Goal: Navigation & Orientation: Find specific page/section

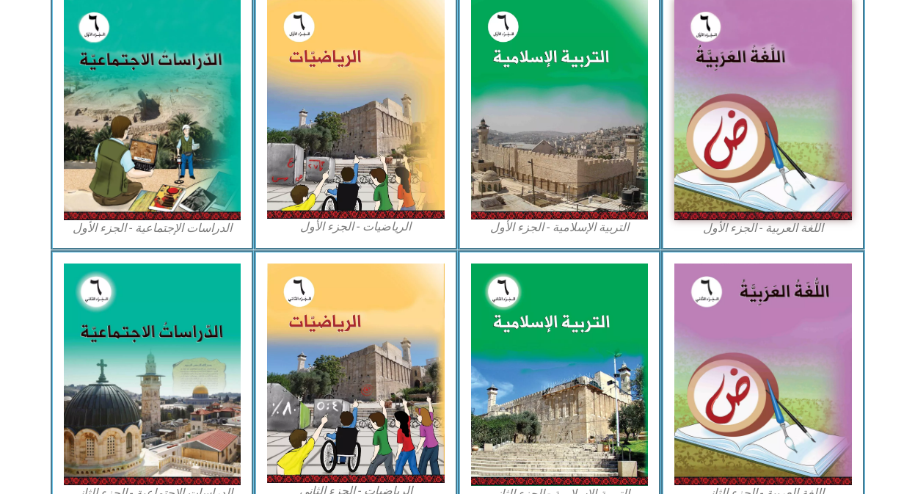
scroll to position [442, 0]
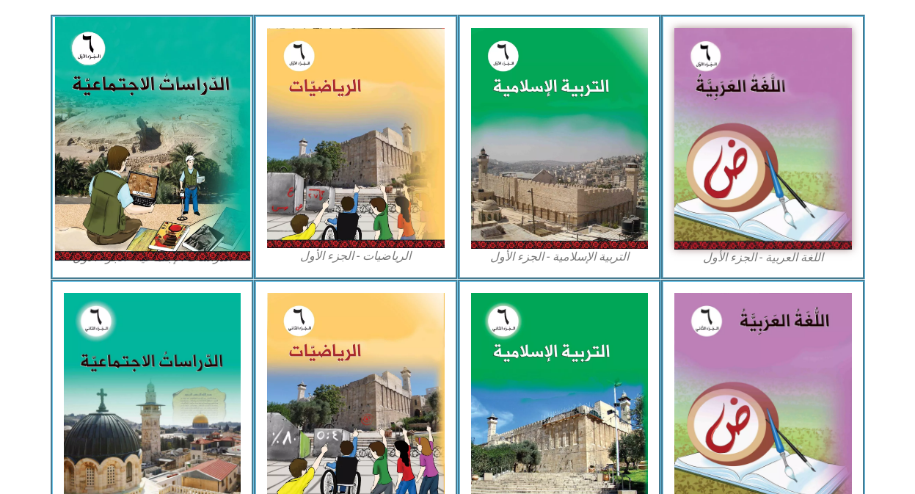
click at [114, 128] on img at bounding box center [151, 138] width 195 height 243
click at [119, 128] on img at bounding box center [151, 138] width 195 height 243
click at [207, 79] on img at bounding box center [151, 138] width 195 height 243
click at [194, 87] on img at bounding box center [151, 138] width 195 height 243
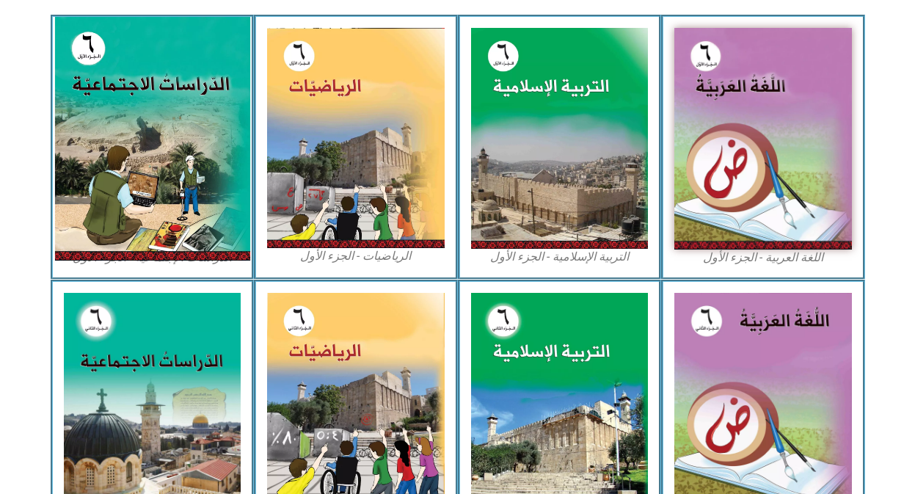
drag, startPoint x: 156, startPoint y: 75, endPoint x: 194, endPoint y: 87, distance: 39.4
click at [194, 87] on img at bounding box center [151, 138] width 195 height 243
click at [190, 81] on img at bounding box center [151, 138] width 195 height 243
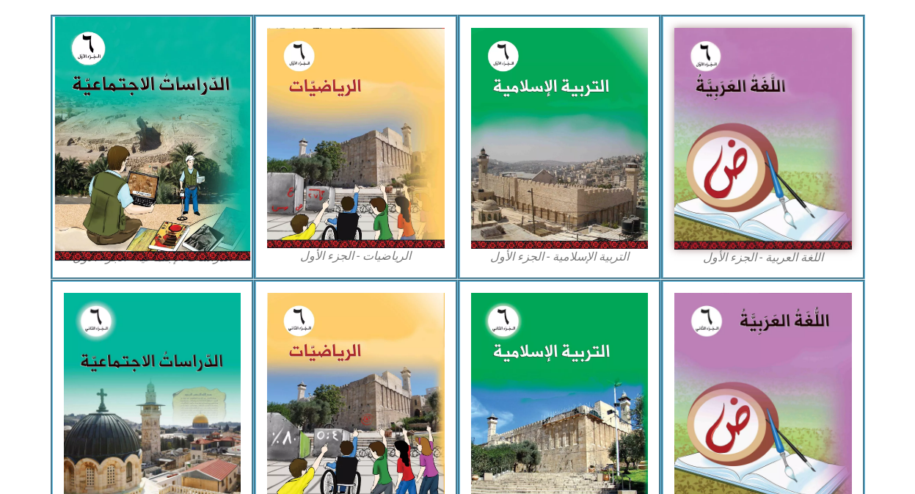
click at [190, 81] on img at bounding box center [151, 138] width 195 height 243
drag, startPoint x: 190, startPoint y: 81, endPoint x: 187, endPoint y: 68, distance: 13.5
click at [189, 81] on img at bounding box center [151, 138] width 195 height 243
click at [186, 66] on img at bounding box center [151, 138] width 195 height 243
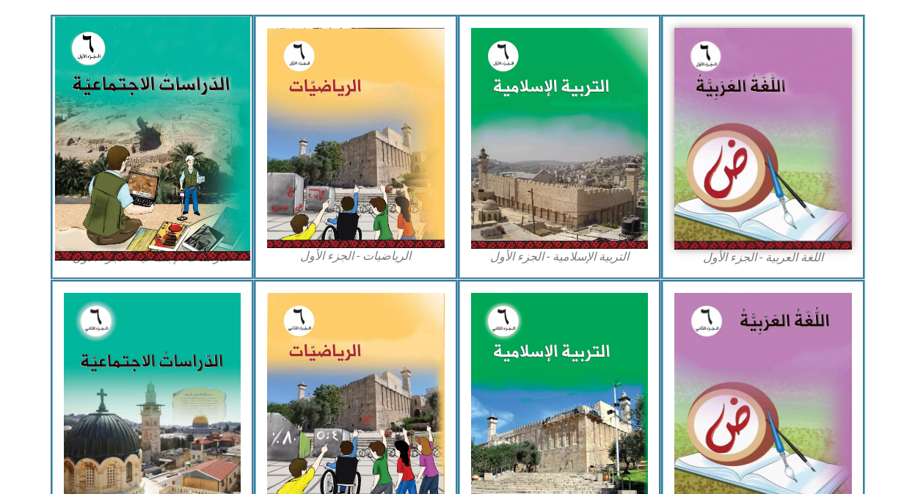
click at [186, 66] on img at bounding box center [151, 138] width 195 height 243
click at [140, 174] on img at bounding box center [151, 138] width 195 height 243
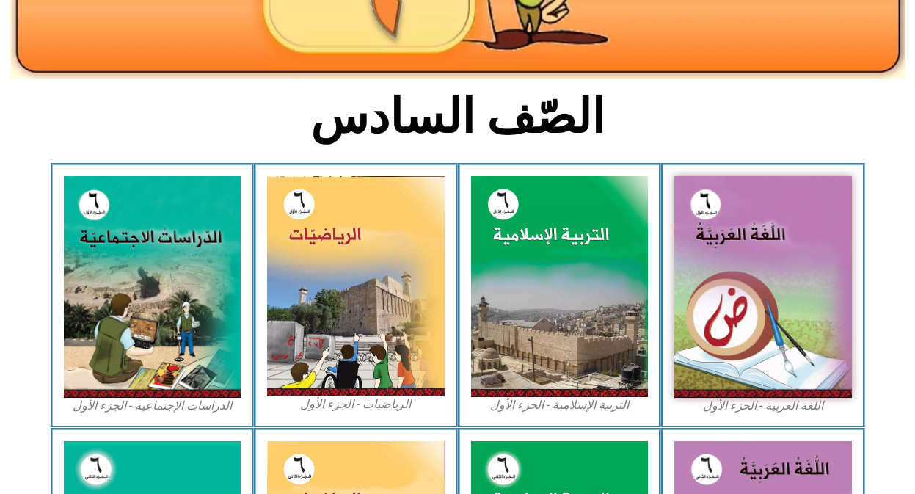
scroll to position [303, 0]
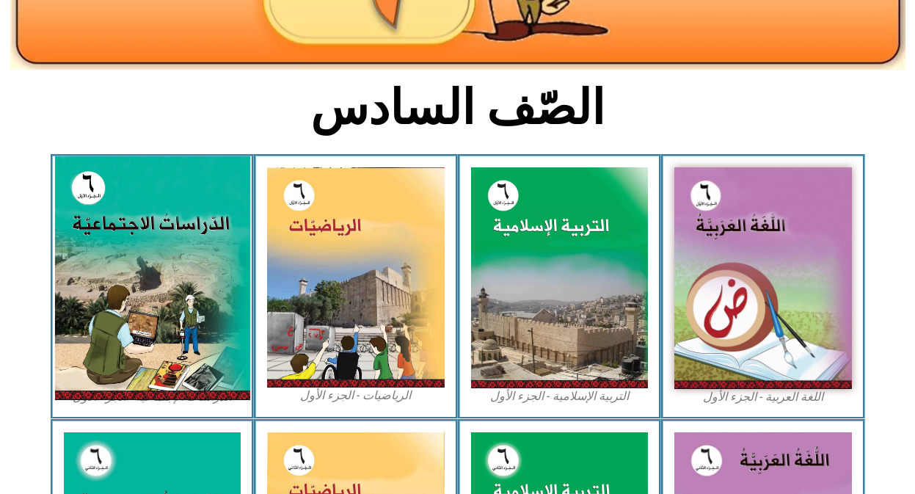
click at [128, 323] on img at bounding box center [151, 277] width 195 height 243
click at [133, 323] on img at bounding box center [151, 277] width 195 height 243
click at [152, 316] on img at bounding box center [151, 277] width 195 height 243
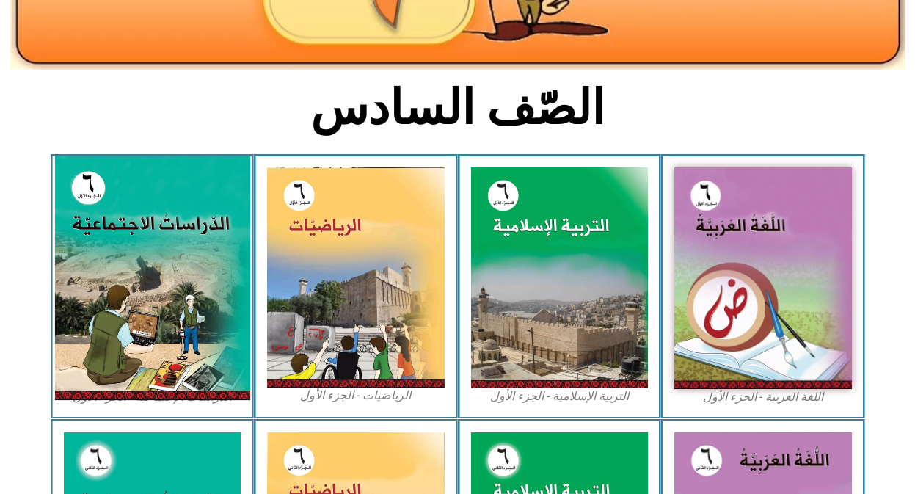
click at [161, 282] on img at bounding box center [151, 277] width 195 height 243
click at [161, 287] on img at bounding box center [151, 277] width 195 height 243
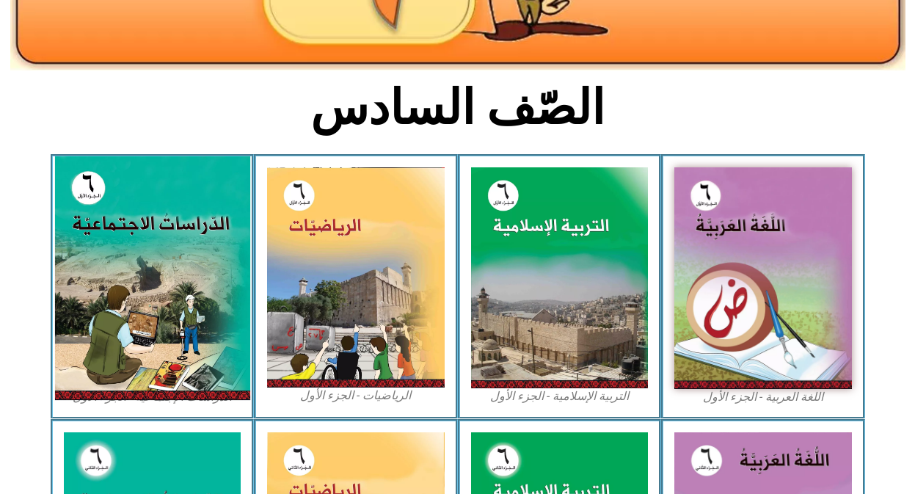
click at [160, 290] on img at bounding box center [151, 277] width 195 height 243
click at [162, 290] on img at bounding box center [151, 277] width 195 height 243
click at [163, 289] on img at bounding box center [151, 277] width 195 height 243
click at [164, 286] on img at bounding box center [151, 277] width 195 height 243
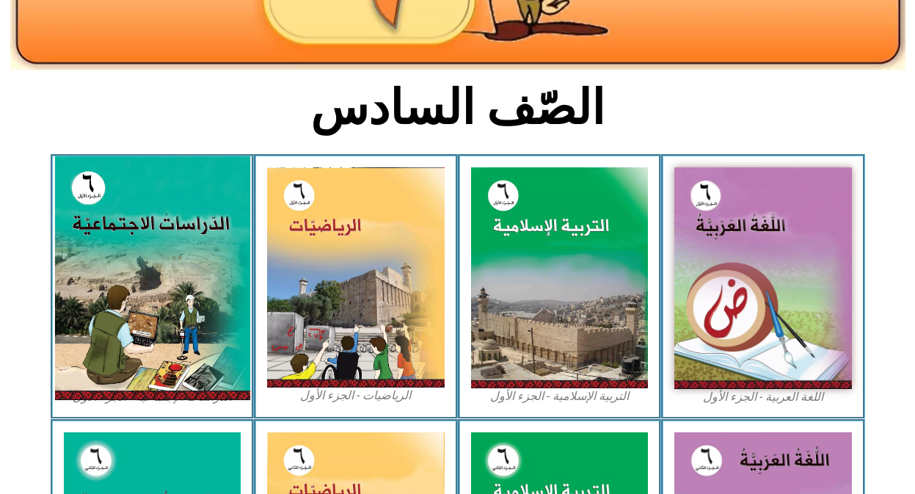
click at [164, 286] on img at bounding box center [151, 277] width 195 height 243
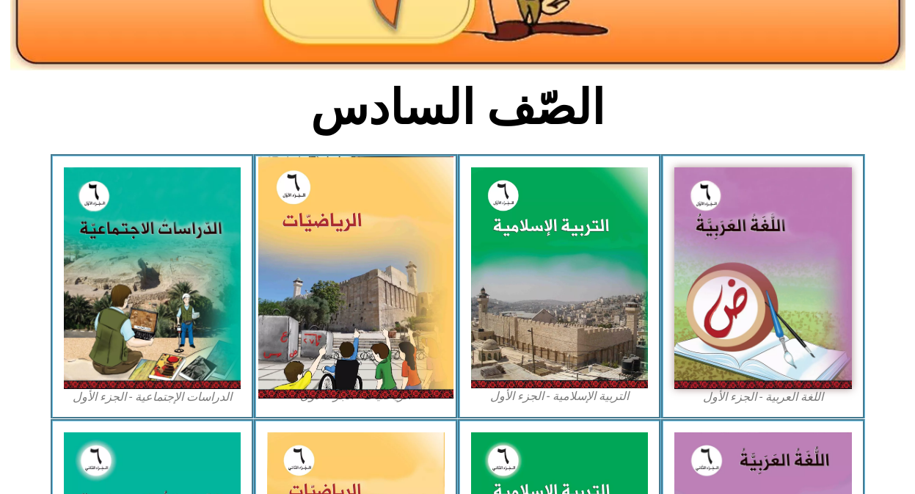
click at [322, 248] on img at bounding box center [355, 277] width 195 height 242
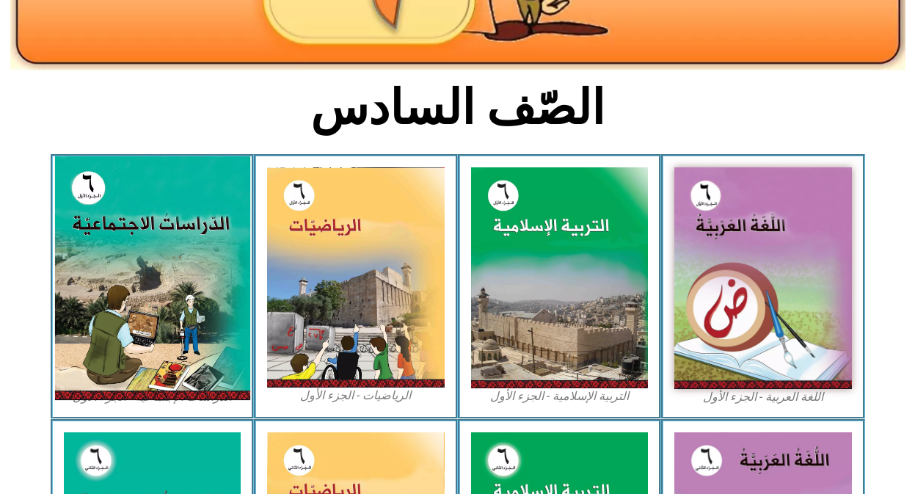
click at [178, 235] on img at bounding box center [151, 277] width 195 height 243
click at [183, 237] on img at bounding box center [151, 277] width 195 height 243
click at [183, 231] on img at bounding box center [151, 277] width 195 height 243
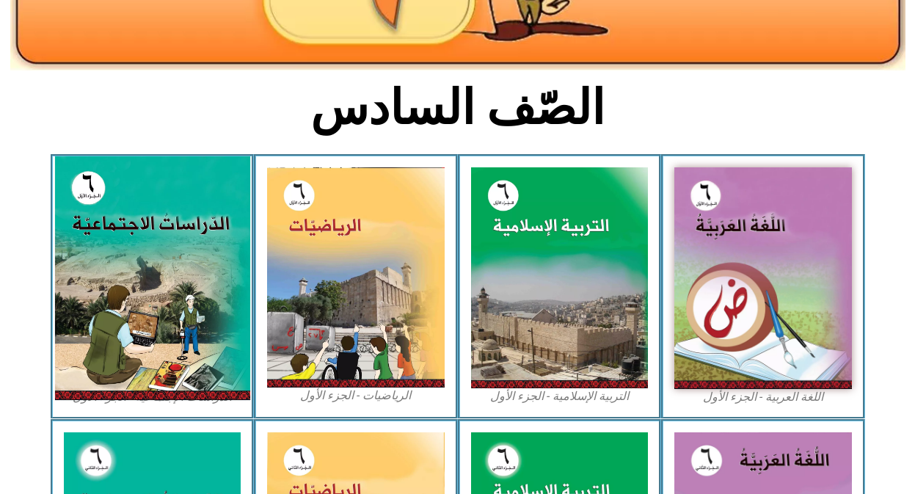
click at [179, 227] on img at bounding box center [151, 277] width 195 height 243
click at [179, 220] on img at bounding box center [151, 277] width 195 height 243
click at [177, 216] on img at bounding box center [151, 277] width 195 height 243
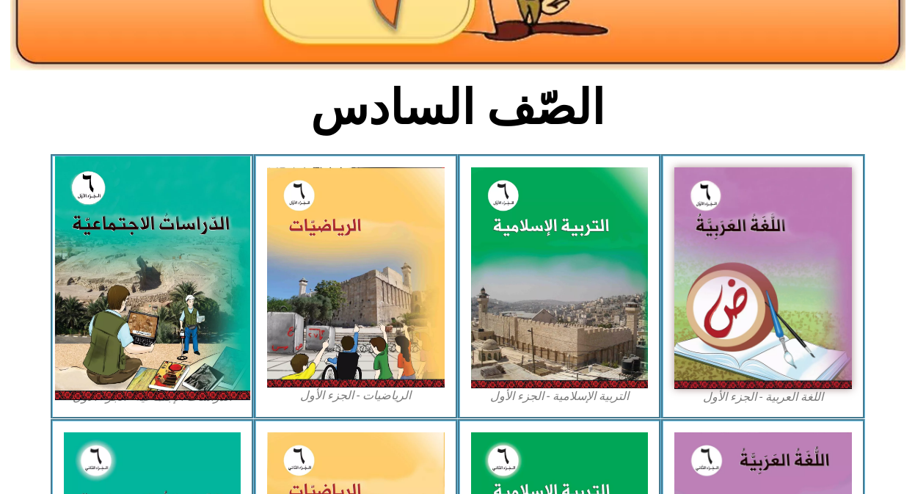
click at [177, 213] on img at bounding box center [151, 277] width 195 height 243
click at [176, 208] on img at bounding box center [151, 277] width 195 height 243
click at [175, 208] on img at bounding box center [151, 277] width 195 height 243
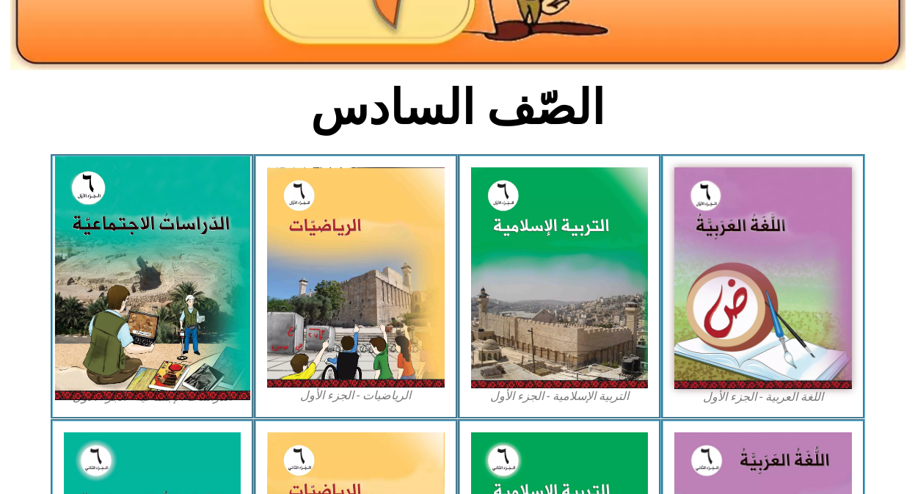
click at [175, 208] on img at bounding box center [151, 277] width 195 height 243
click at [134, 255] on img at bounding box center [151, 277] width 195 height 243
click at [134, 257] on img at bounding box center [151, 277] width 195 height 243
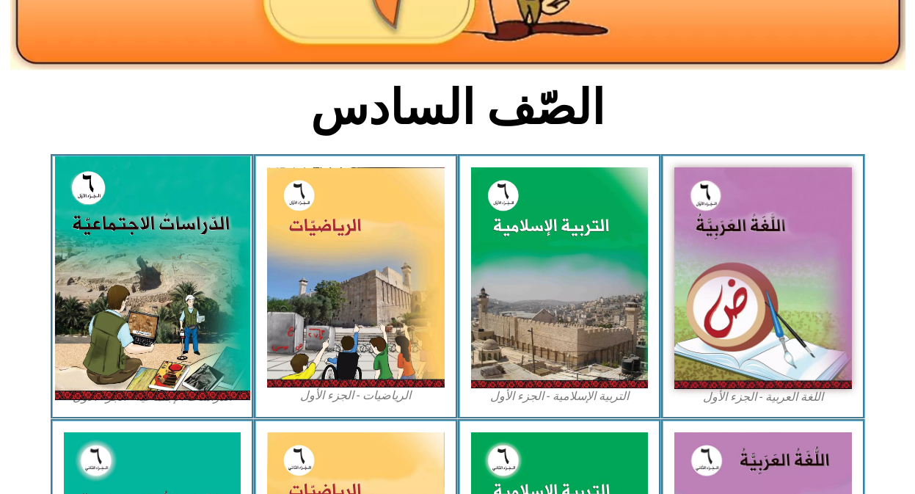
click at [134, 257] on img at bounding box center [151, 277] width 195 height 243
click at [136, 257] on img at bounding box center [151, 277] width 195 height 243
click at [88, 203] on img at bounding box center [151, 277] width 195 height 243
click at [89, 204] on img at bounding box center [151, 277] width 195 height 243
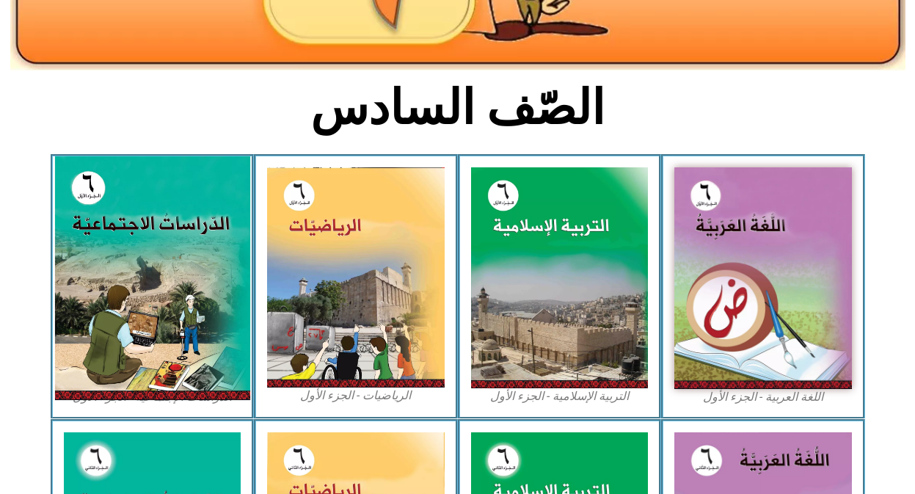
click at [89, 204] on img at bounding box center [151, 277] width 195 height 243
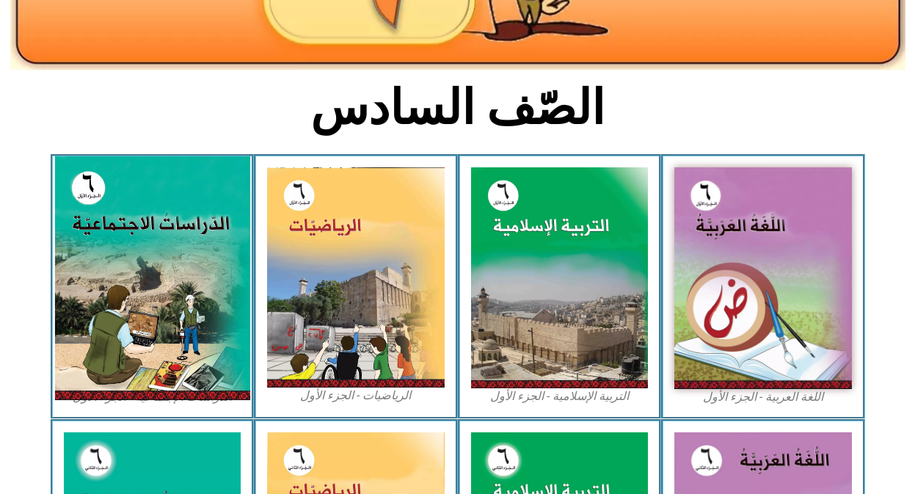
click at [89, 204] on img at bounding box center [151, 277] width 195 height 243
click at [138, 243] on img at bounding box center [151, 277] width 195 height 243
